Goal: Task Accomplishment & Management: Manage account settings

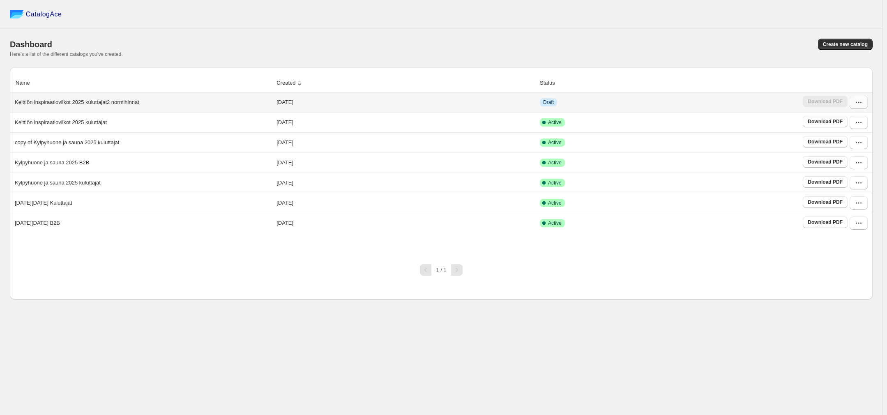
click at [861, 102] on icon "button" at bounding box center [858, 102] width 8 height 8
click at [698, 102] on td "Draft" at bounding box center [668, 102] width 263 height 20
click at [857, 101] on icon "button" at bounding box center [858, 102] width 8 height 8
click at [851, 173] on span "Edit" at bounding box center [858, 177] width 42 height 8
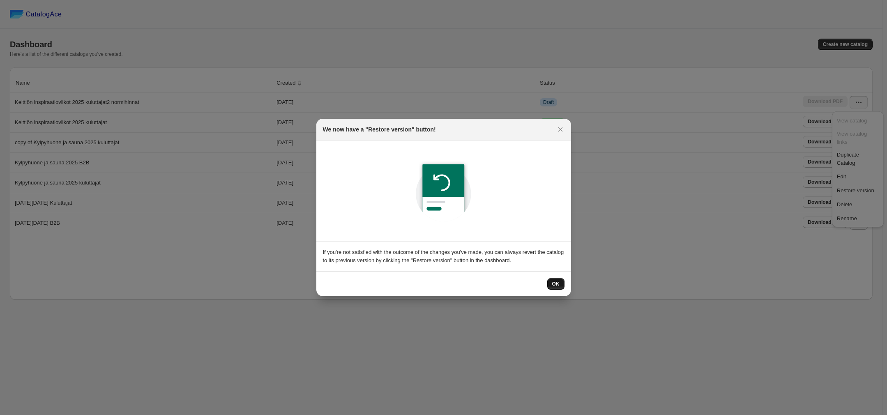
click at [560, 285] on button "OK" at bounding box center [555, 284] width 17 height 12
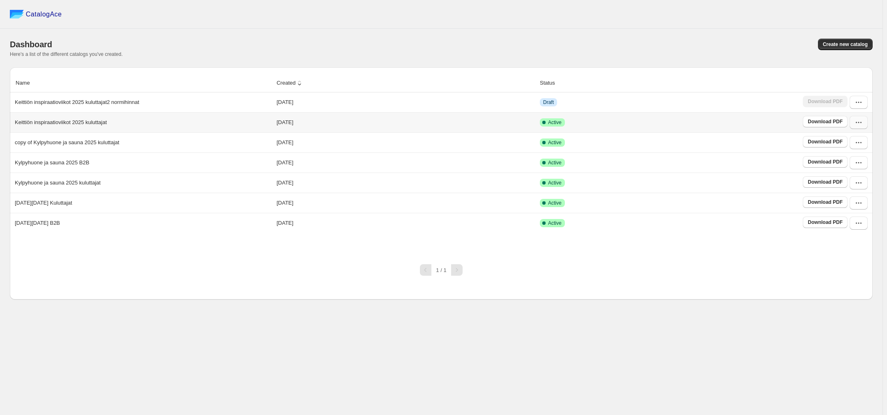
click at [859, 124] on icon "button" at bounding box center [858, 122] width 8 height 8
click at [854, 193] on span "Edit" at bounding box center [858, 197] width 42 height 8
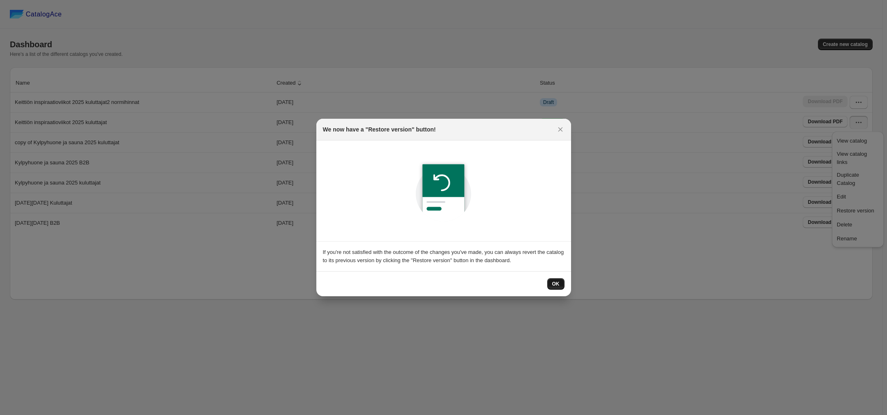
click at [555, 288] on button "OK" at bounding box center [555, 284] width 17 height 12
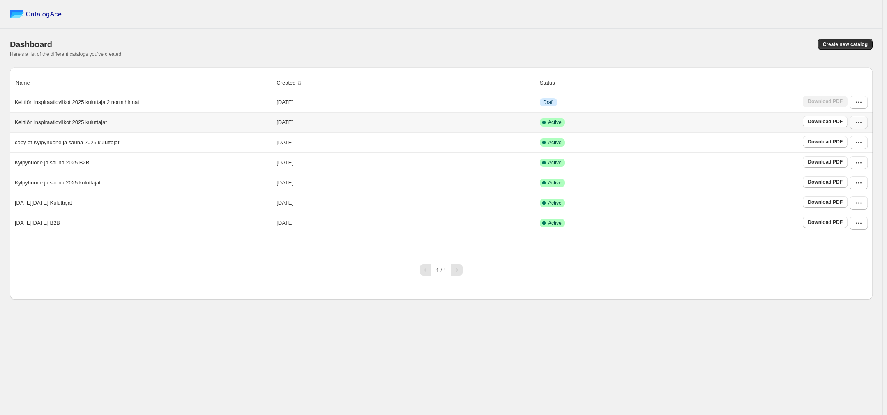
click at [863, 123] on button "button" at bounding box center [858, 122] width 18 height 13
click at [857, 138] on span "View catalog" at bounding box center [852, 141] width 30 height 6
click at [860, 121] on icon "button" at bounding box center [858, 122] width 8 height 8
click at [853, 235] on span "Rename" at bounding box center [847, 238] width 20 height 6
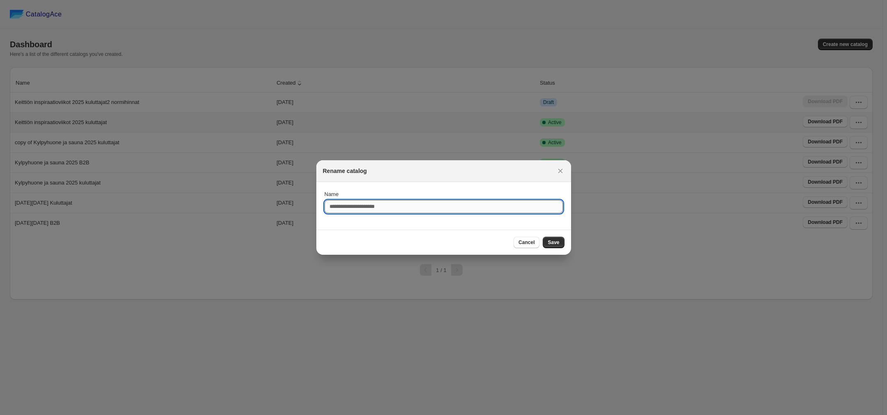
click at [375, 202] on input "Name" at bounding box center [443, 206] width 238 height 13
type input "**********"
click at [557, 240] on span "Save" at bounding box center [554, 242] width 12 height 7
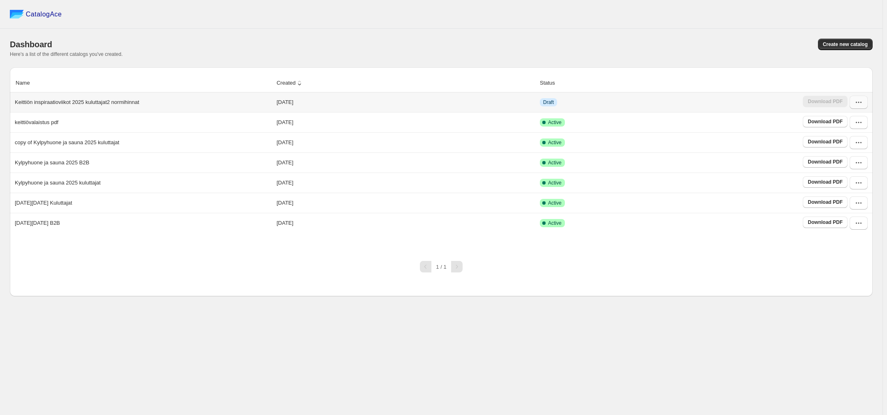
click at [858, 101] on icon "button" at bounding box center [858, 102] width 8 height 8
click at [852, 200] on span "Delete" at bounding box center [858, 204] width 42 height 8
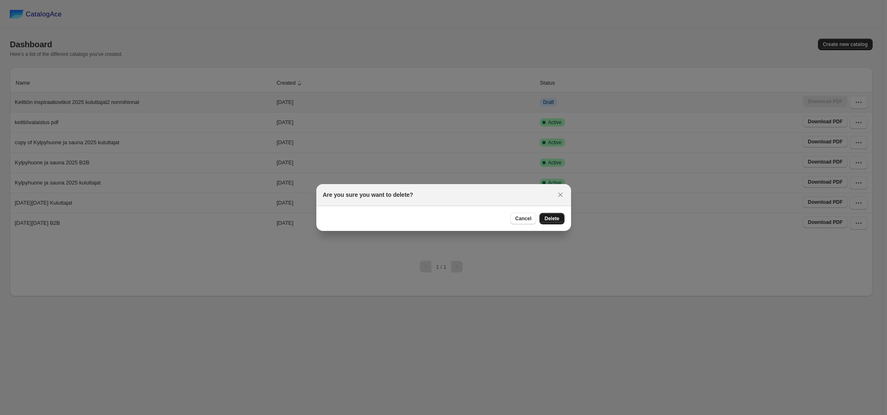
click at [554, 219] on span "Delete" at bounding box center [551, 218] width 15 height 7
